Goal: Communication & Community: Answer question/provide support

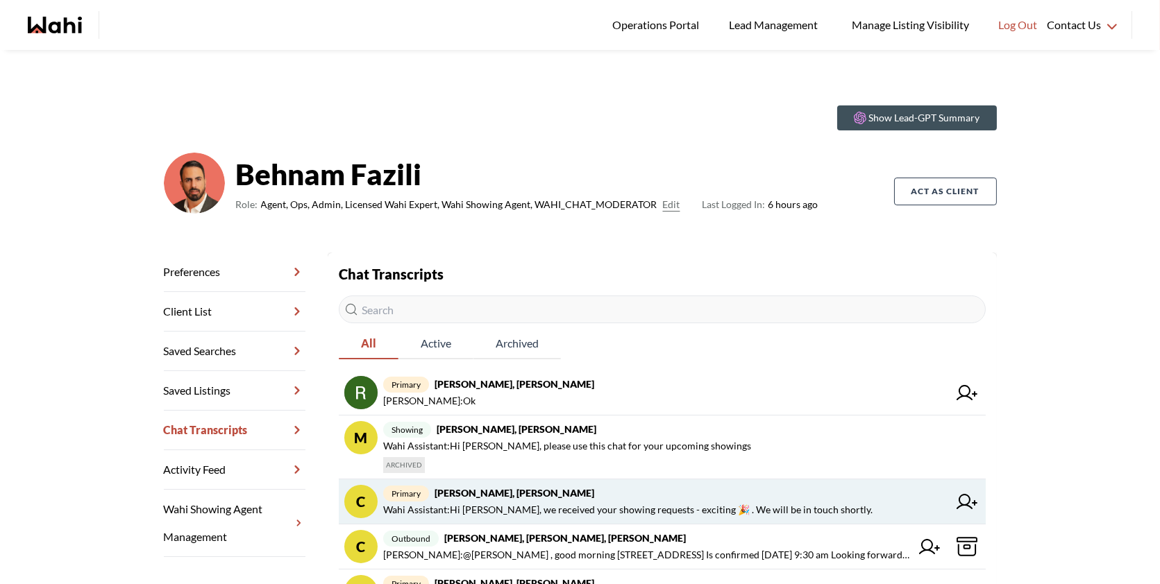
click at [708, 516] on span "Wahi Assistant : Hi Caroline, we received your showing requests - exciting 🎉 . …" at bounding box center [627, 510] width 489 height 17
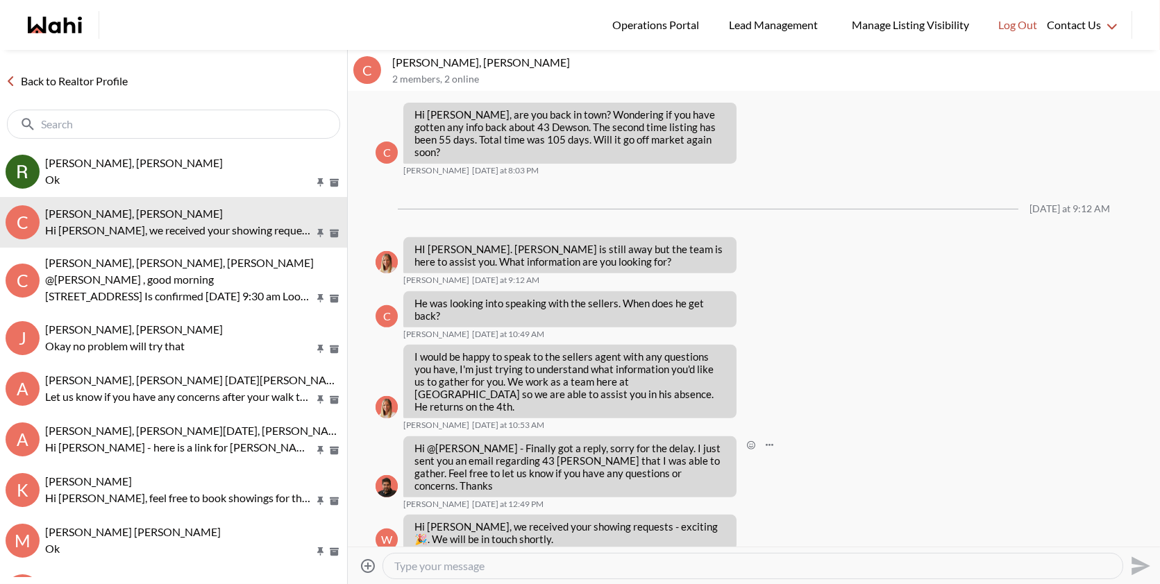
scroll to position [1350, 0]
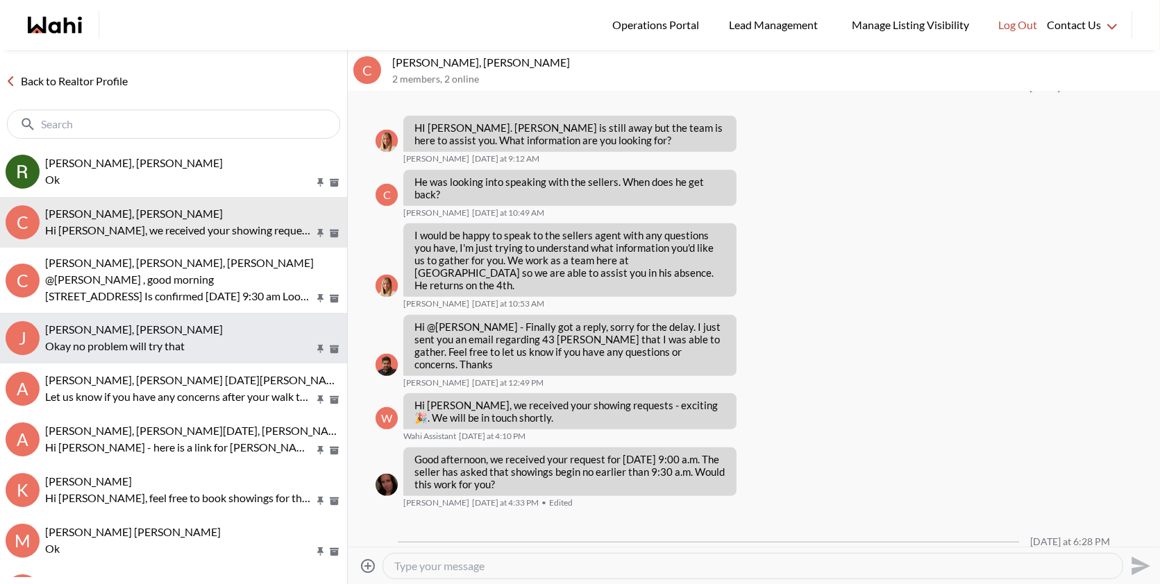
click at [153, 315] on button "J Josh Hortaleza, Behnam Okay no problem will try that" at bounding box center [173, 338] width 347 height 51
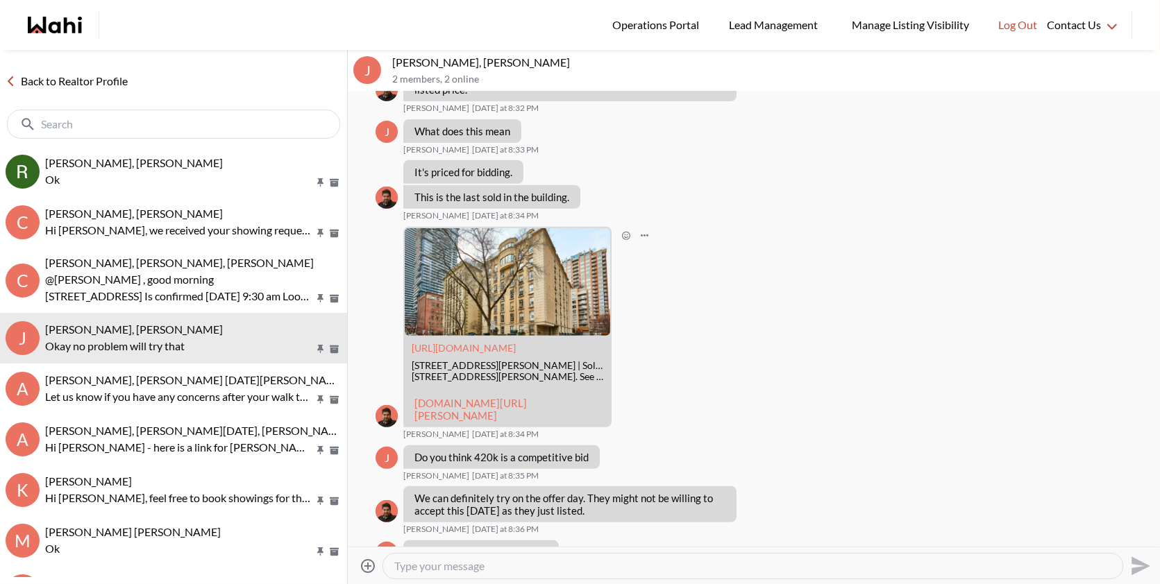
scroll to position [1347, 0]
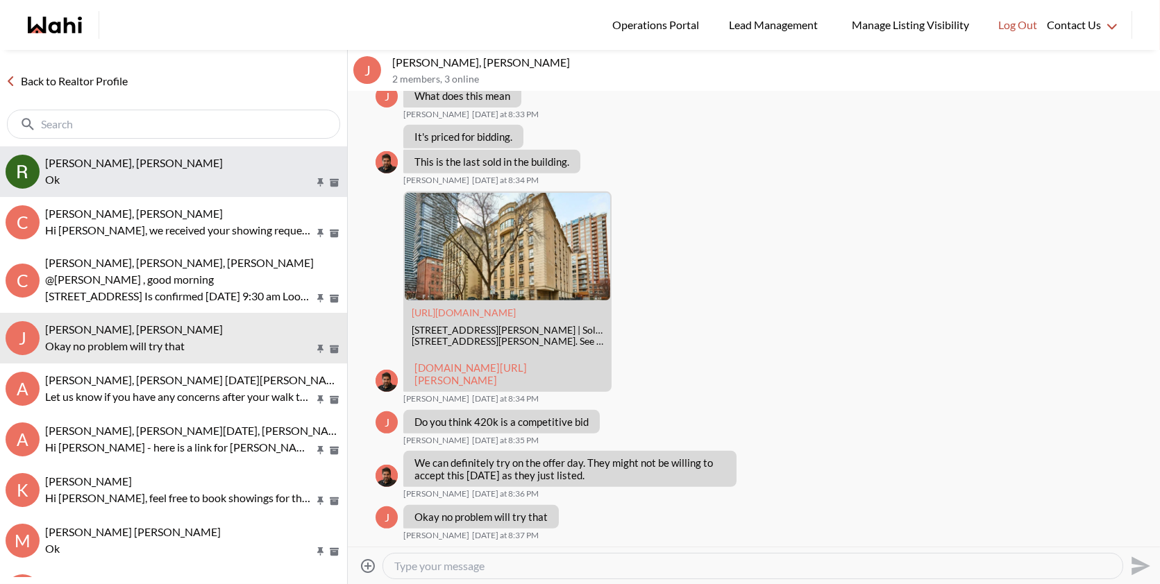
click at [160, 158] on span "Rita Kukendran, Behnam" at bounding box center [134, 162] width 178 height 13
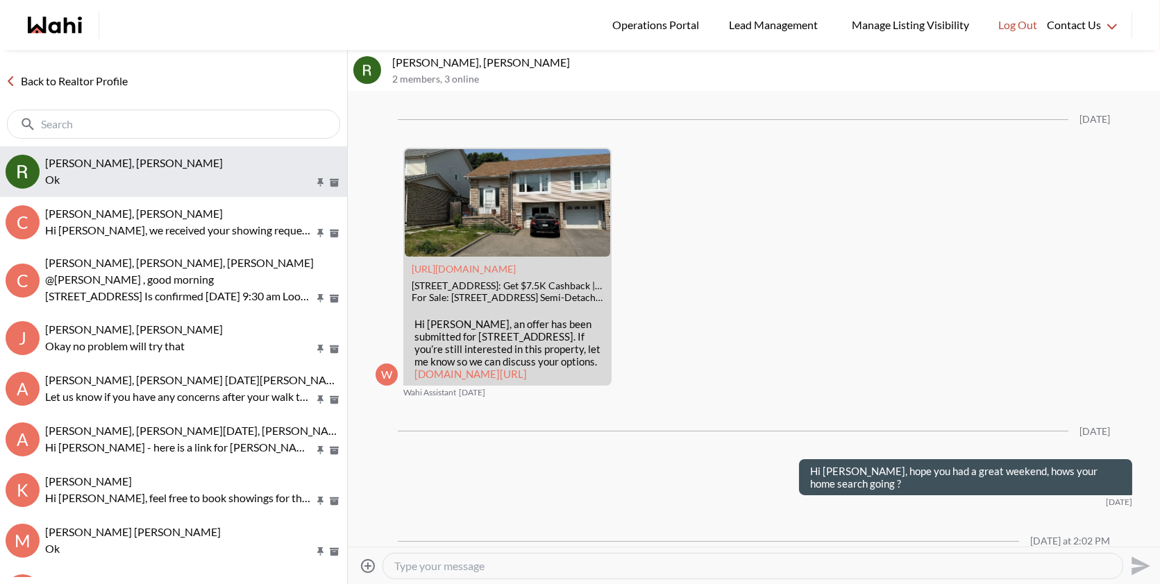
scroll to position [1440, 0]
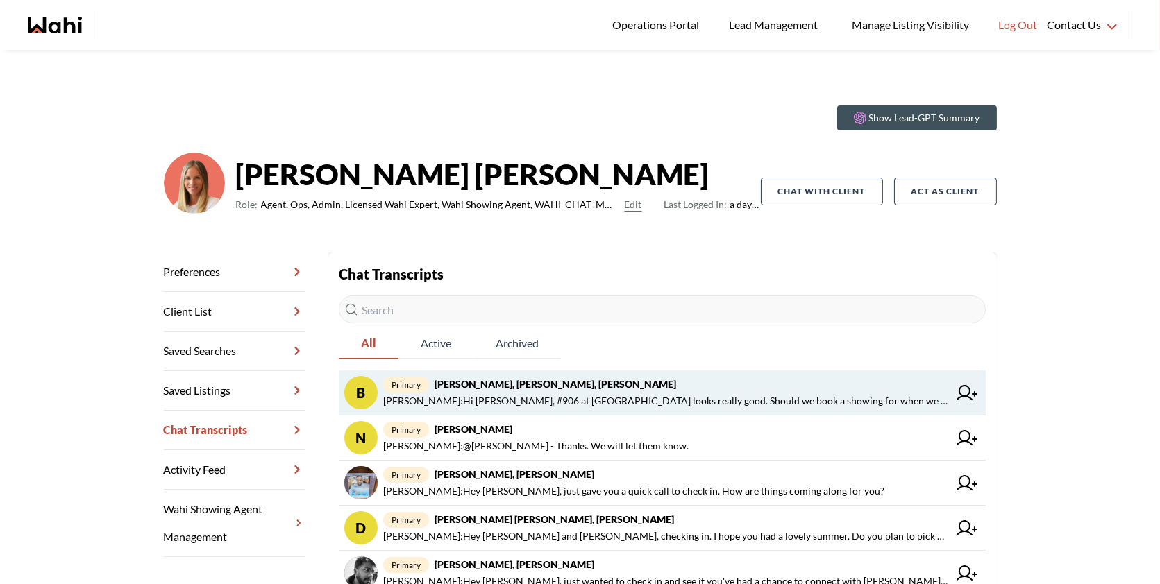
click at [667, 386] on span "primary Bill Bowen, Sandra Gavinchuk, Michelle" at bounding box center [665, 384] width 565 height 17
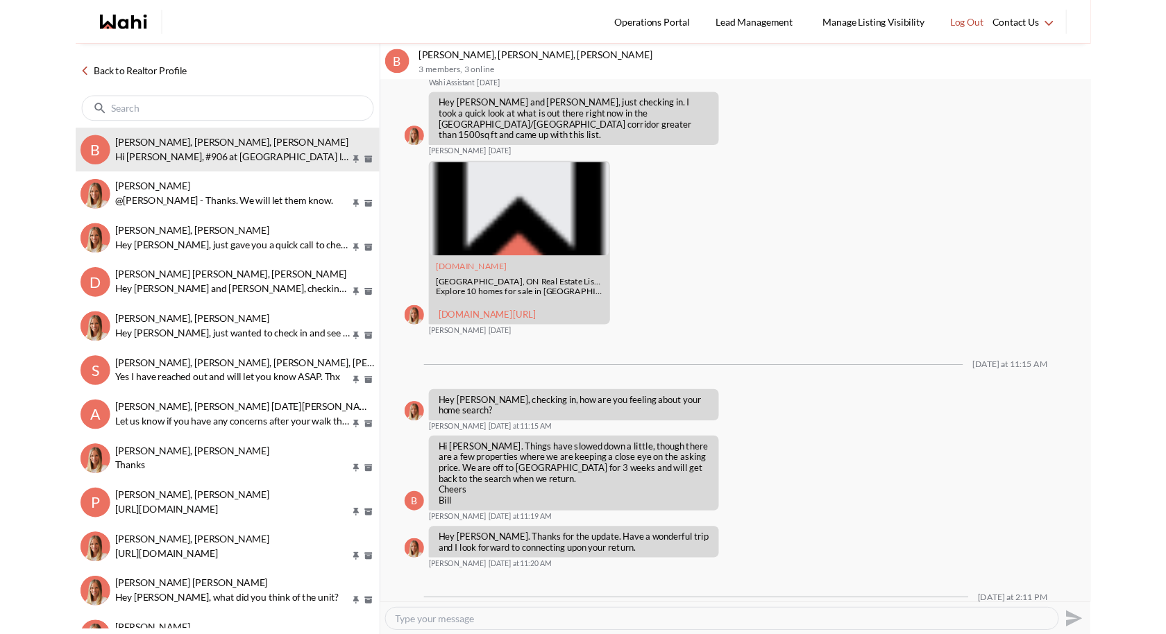
scroll to position [1852, 0]
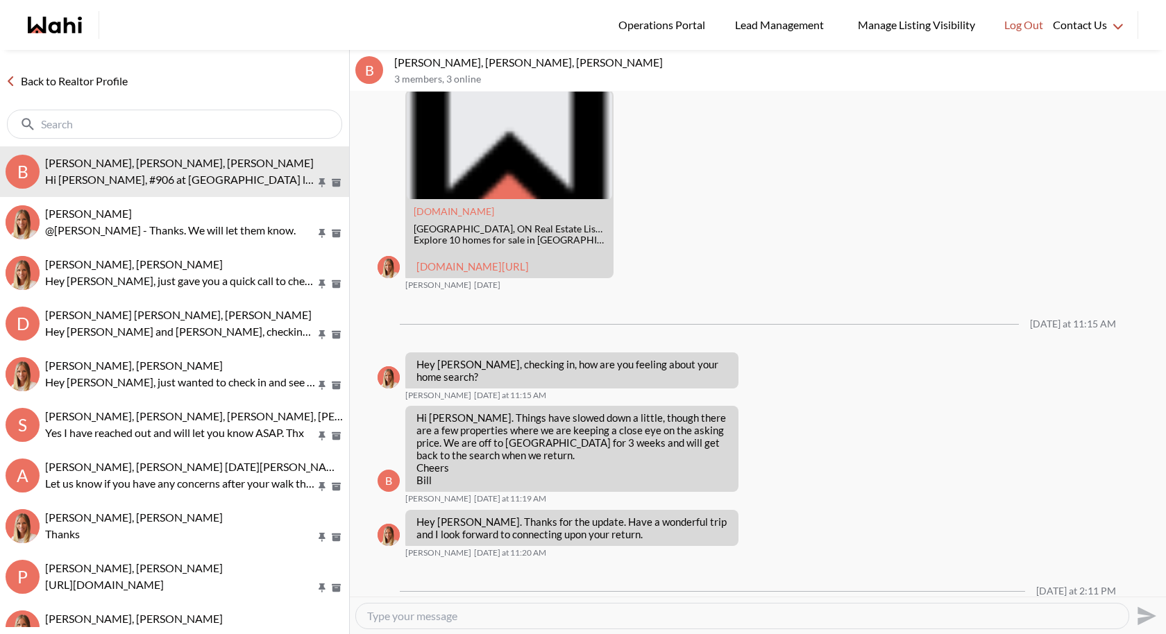
drag, startPoint x: 642, startPoint y: 572, endPoint x: 419, endPoint y: 552, distance: 223.7
click at [419, 584] on p "Hi Michelle, #906 at 65 Spring Garden looks really good. Should we book a showi…" at bounding box center [571, 643] width 311 height 37
copy p "Hi Michelle, #906 at 65 Spring Garden looks really good. Should we book a showi…"
click at [451, 584] on textarea "Type your message" at bounding box center [742, 616] width 750 height 14
type textarea "H"
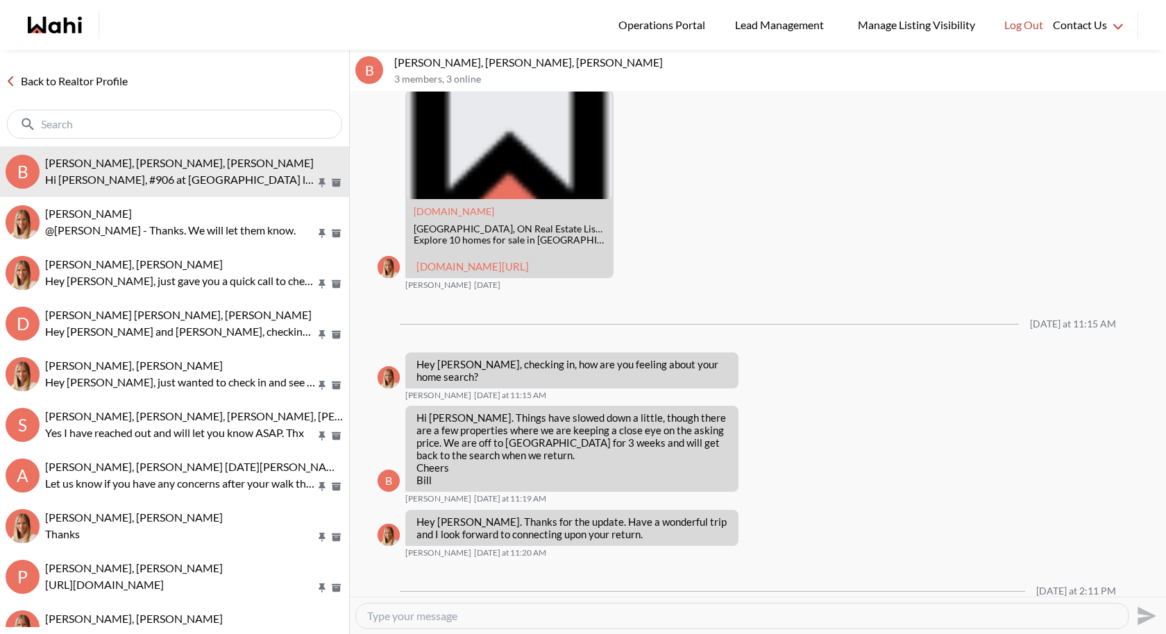
paste textarea "Hi Bill, absolutely—if you really like it, book it so you can see it in person …"
click at [459, 584] on textarea "Hi Bill, absolutely—if you really like it, book it so you can see it in person …" at bounding box center [742, 616] width 750 height 14
drag, startPoint x: 549, startPoint y: 616, endPoint x: 454, endPoint y: 618, distance: 95.1
click at [454, 584] on textarea "Hi Bill, absolutely—if you really like it, book it so you can see it in person …" at bounding box center [742, 616] width 750 height 14
type textarea "Hi Bill, absolutely book it so you can see it in person as soon as you're back …"
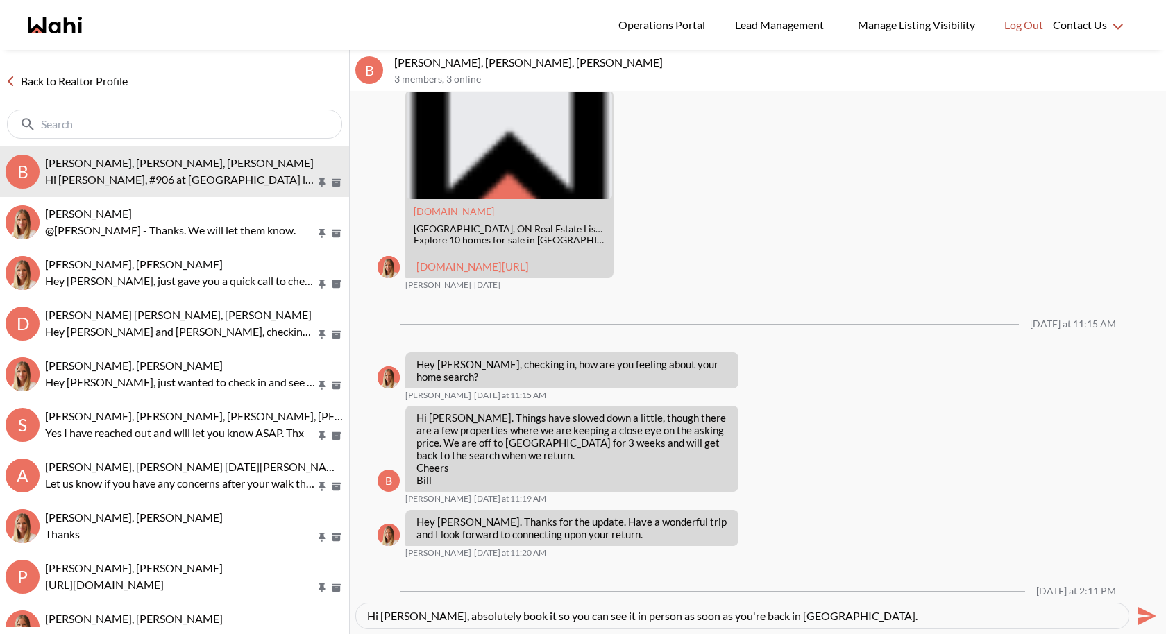
click at [1152, 584] on icon "Send" at bounding box center [1147, 616] width 19 height 19
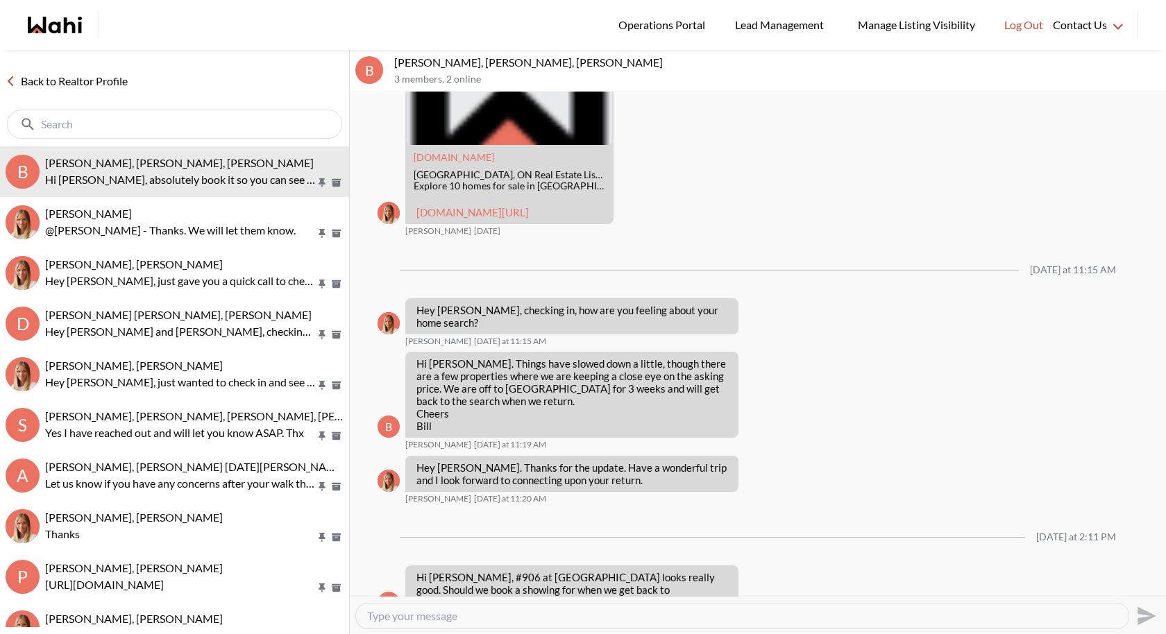
click at [702, 584] on textarea "Type your message" at bounding box center [742, 616] width 750 height 14
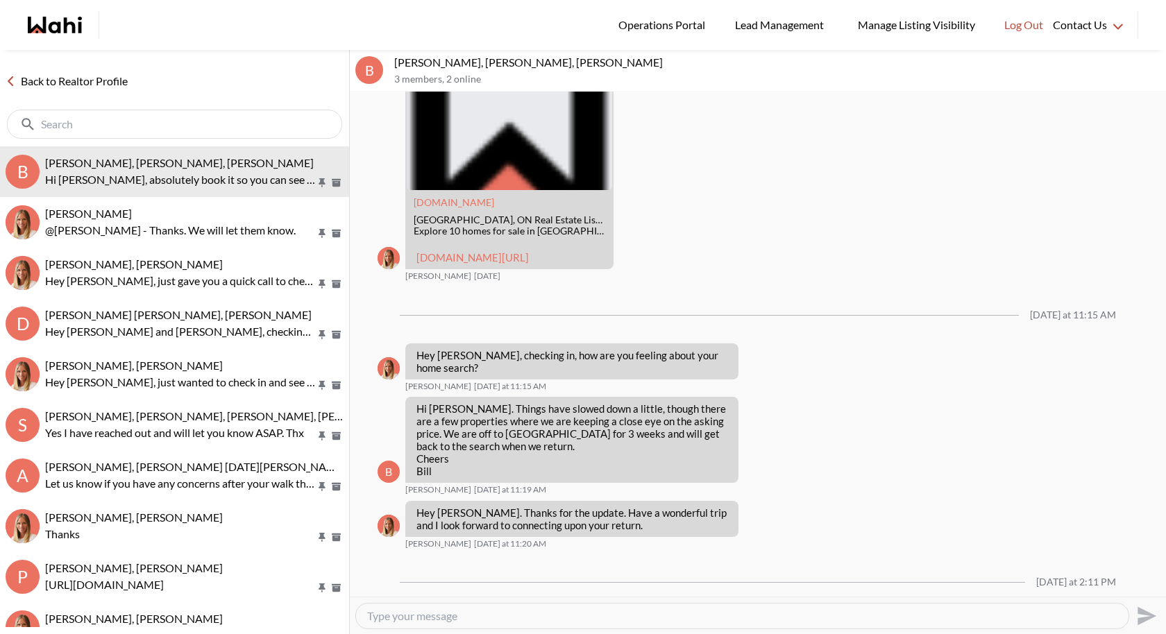
scroll to position [1905, 0]
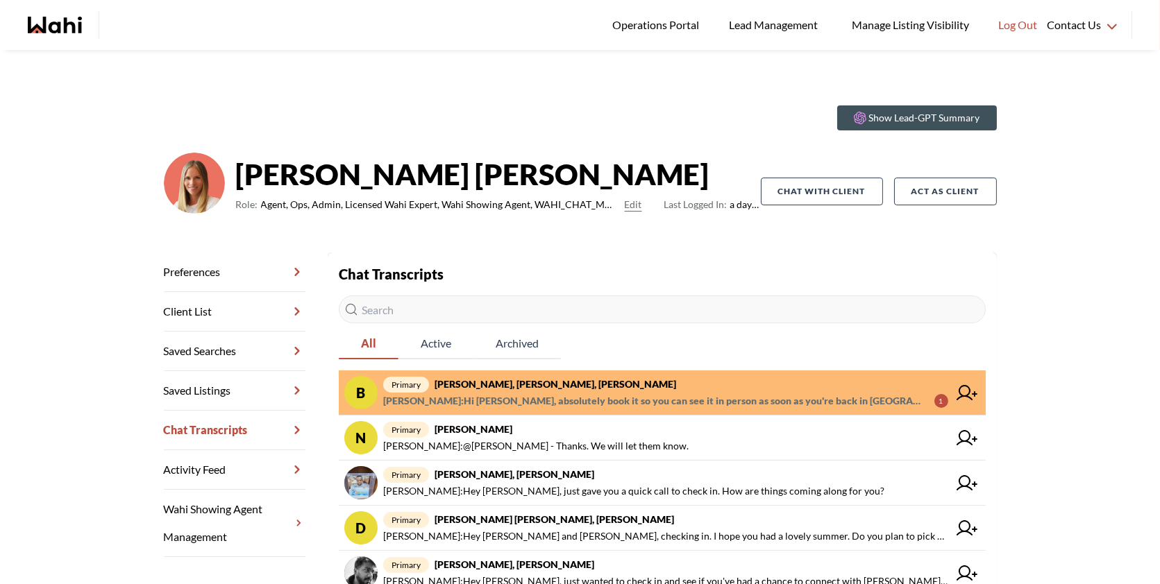
click at [727, 373] on link "B primary Bill Bowen, Sandra Gavinchuk, Michelle Behnam Fazili : Hi Bill, absol…" at bounding box center [662, 393] width 647 height 45
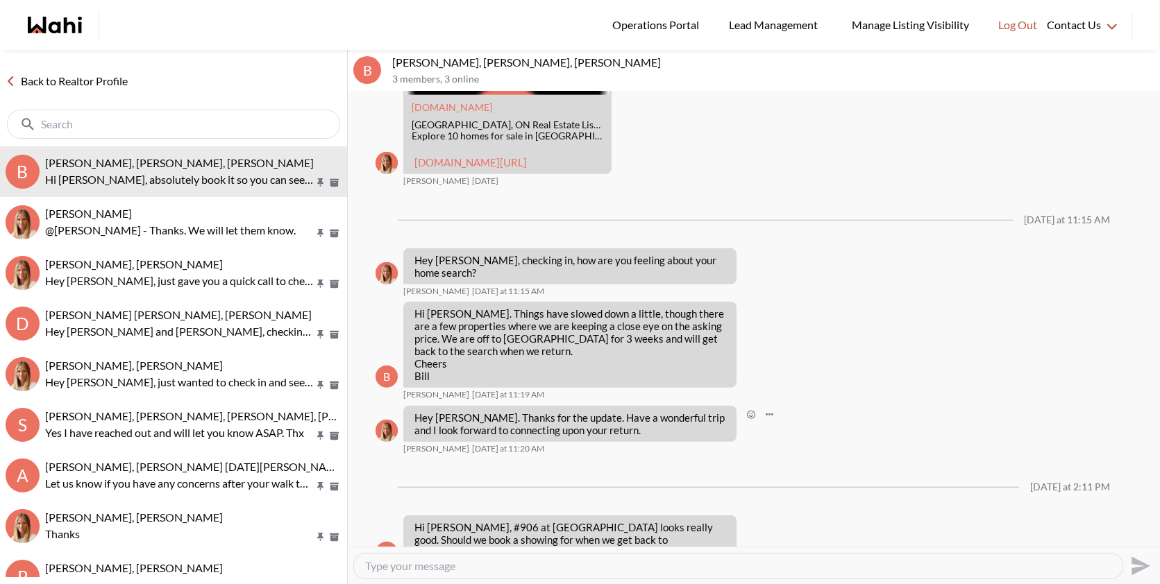
scroll to position [1918, 0]
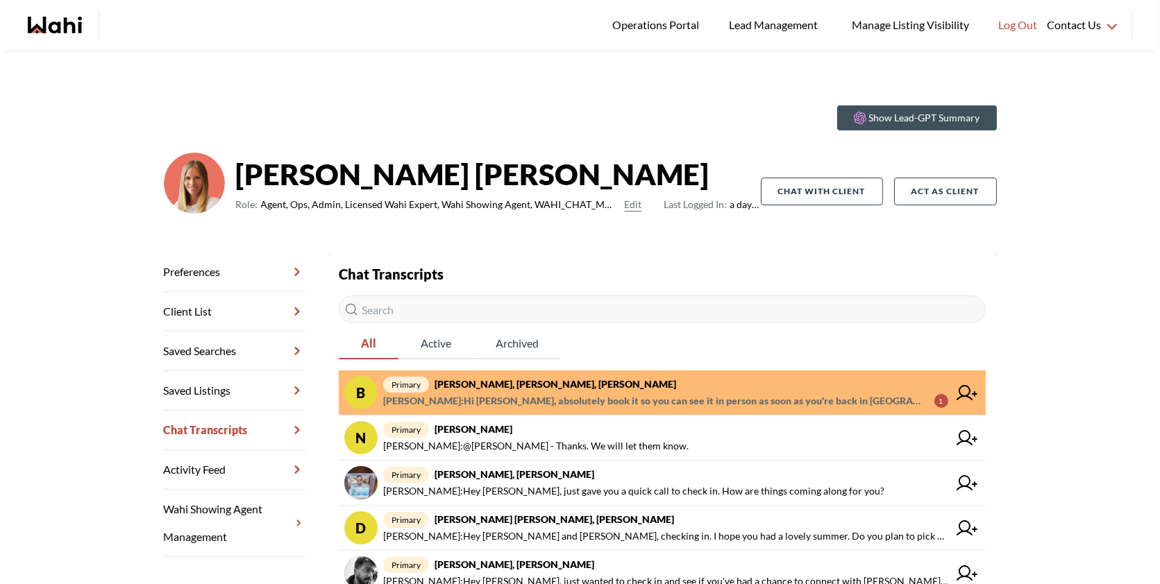
click at [757, 393] on span "[PERSON_NAME] : Hi [PERSON_NAME], absolutely book it so you can see it in perso…" at bounding box center [653, 401] width 540 height 17
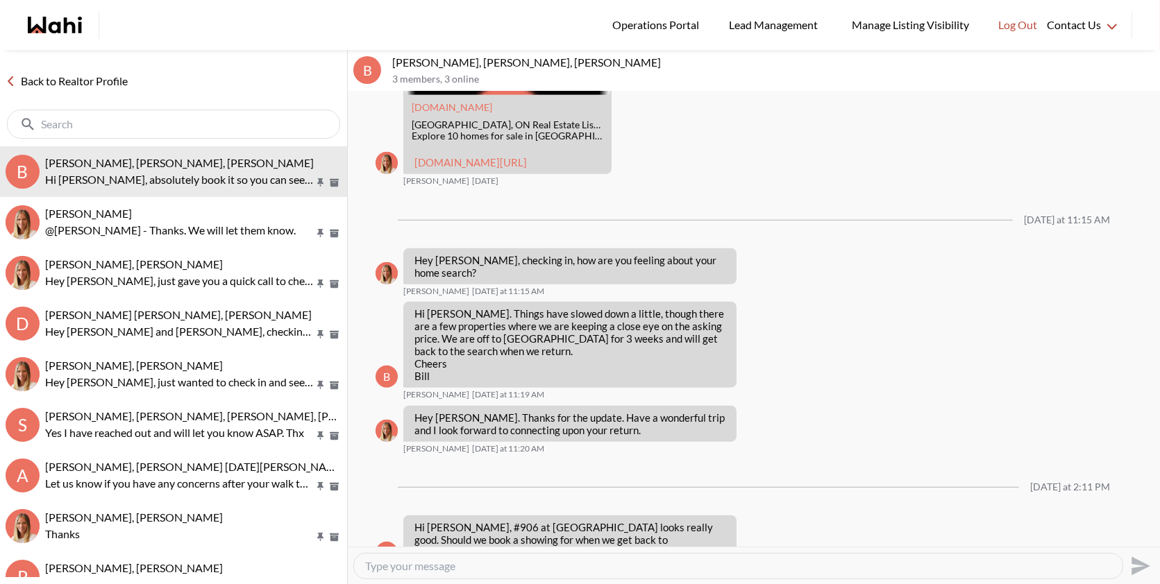
scroll to position [1918, 0]
